Goal: Download file/media

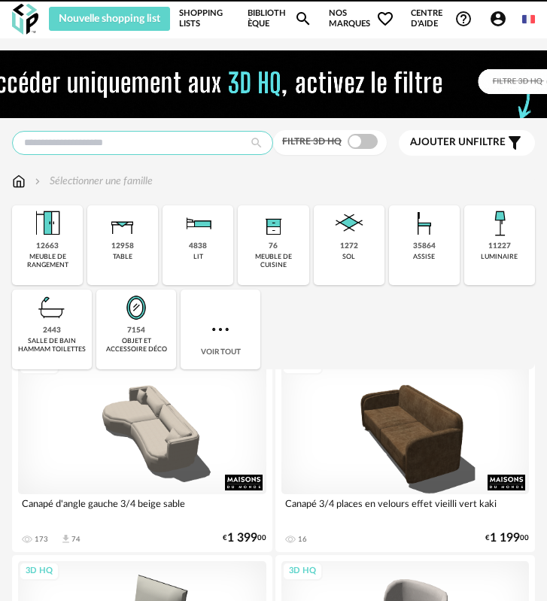
click at [120, 136] on input "text" at bounding box center [142, 143] width 261 height 24
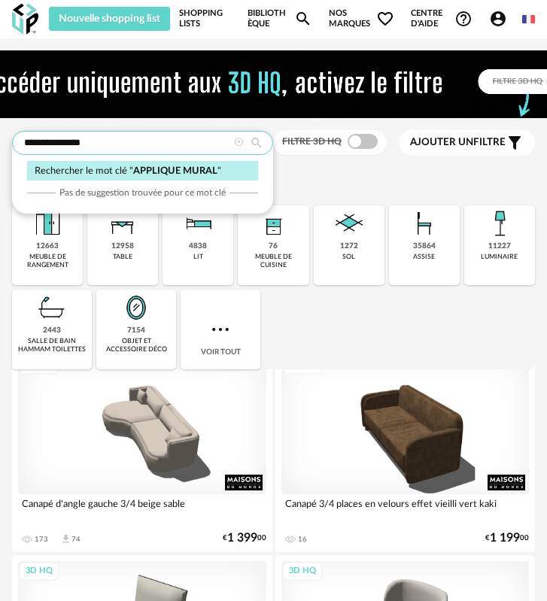
type input "**********"
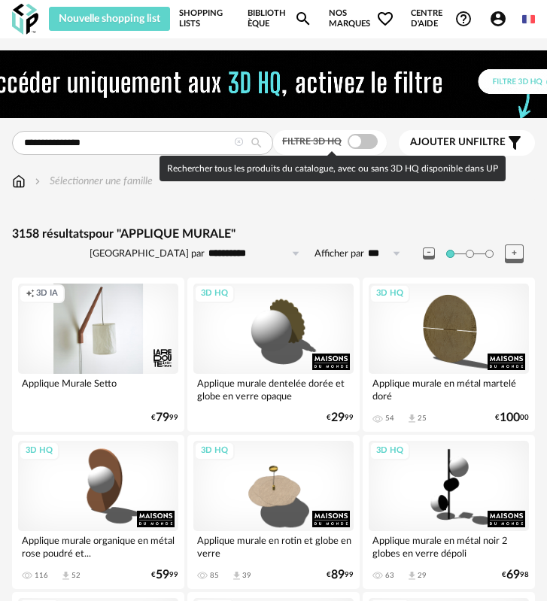
click at [364, 141] on span at bounding box center [362, 141] width 30 height 15
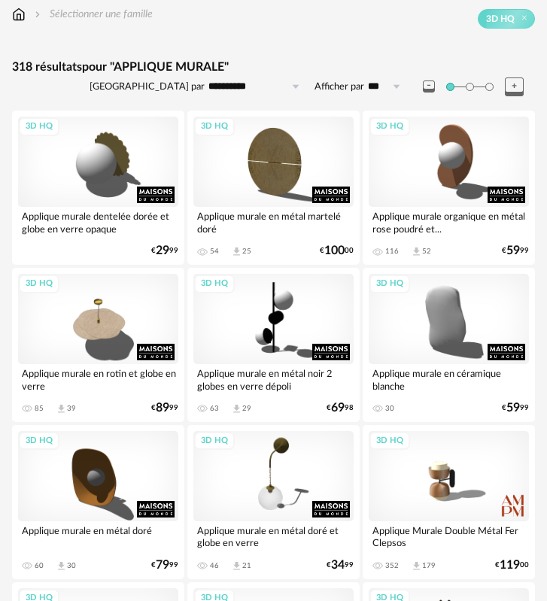
scroll to position [193, 0]
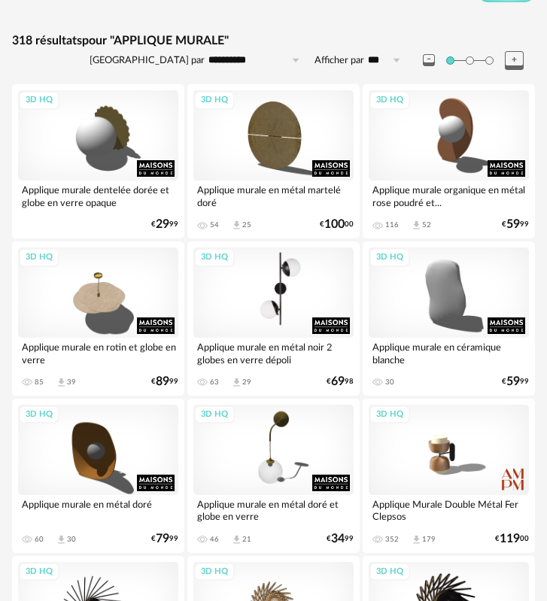
click at [302, 279] on div "3D HQ" at bounding box center [273, 292] width 160 height 90
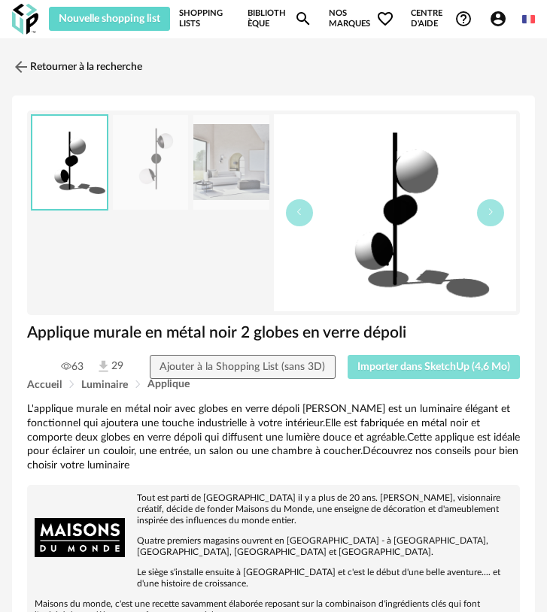
click at [408, 362] on span "Importer dans SketchUp (4,6 Mo)" at bounding box center [433, 367] width 153 height 11
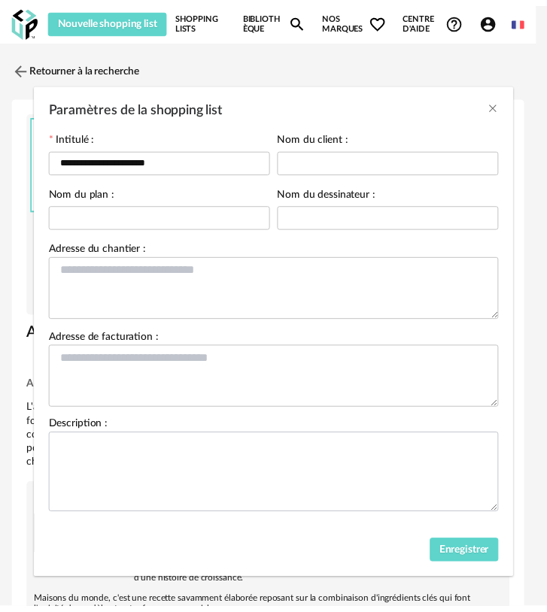
scroll to position [20, 0]
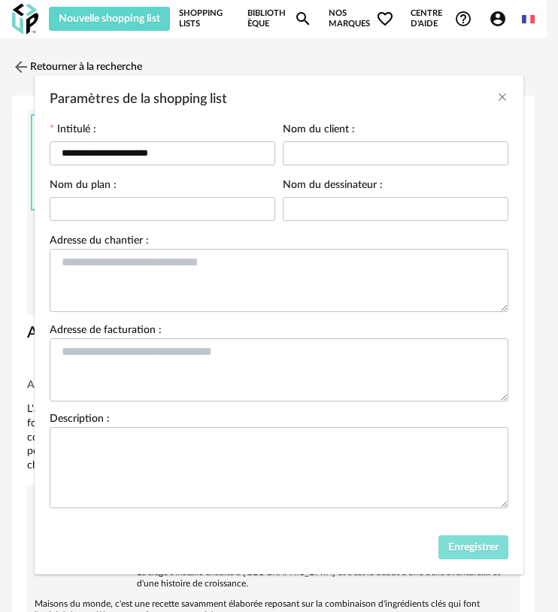
click at [456, 542] on span "Enregistrer" at bounding box center [473, 547] width 50 height 11
